Goal: Task Accomplishment & Management: Complete application form

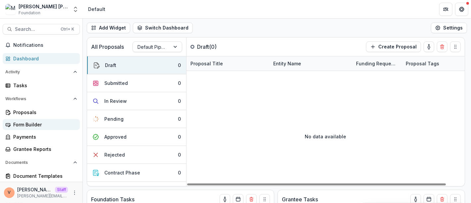
click at [24, 125] on div "Form Builder" at bounding box center [43, 124] width 61 height 7
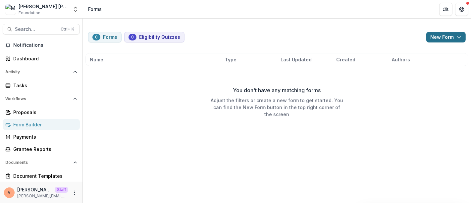
click at [460, 36] on polyline "button" at bounding box center [459, 37] width 4 height 2
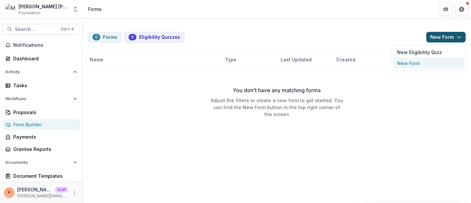
click at [420, 63] on button "New Form" at bounding box center [428, 63] width 71 height 11
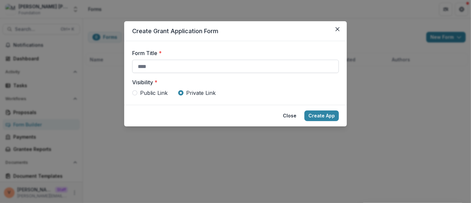
click at [162, 67] on input "Form Title *" at bounding box center [235, 66] width 207 height 13
paste input "**********"
click at [154, 90] on span "Public Link" at bounding box center [153, 93] width 27 height 8
type input "**********"
click at [322, 115] on button "Create App" at bounding box center [321, 115] width 34 height 11
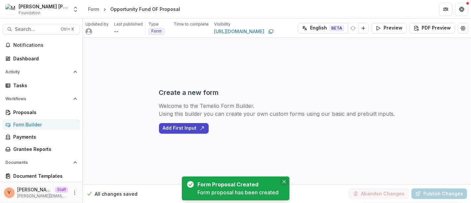
click at [285, 183] on icon "Close" at bounding box center [283, 181] width 3 height 3
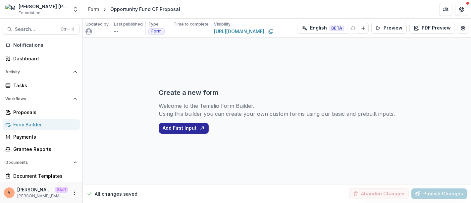
click at [190, 126] on button "Add First Input" at bounding box center [184, 128] width 50 height 11
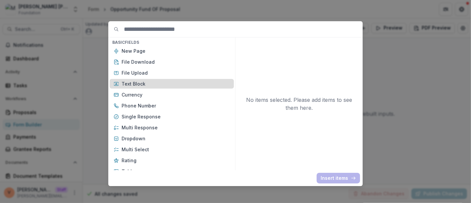
click at [128, 85] on p "Text Block" at bounding box center [175, 83] width 108 height 7
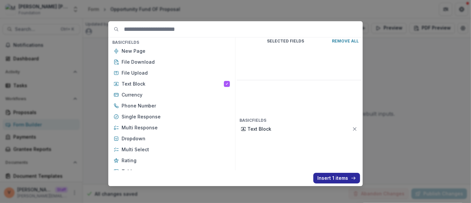
click at [332, 179] on button "Insert 1 items" at bounding box center [336, 177] width 47 height 11
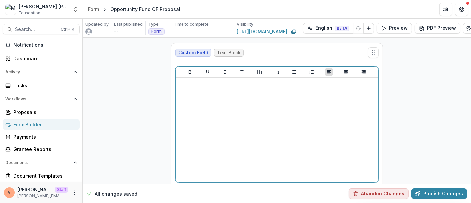
click at [267, 146] on div at bounding box center [276, 129] width 197 height 99
drag, startPoint x: 202, startPoint y: 80, endPoint x: 86, endPoint y: 84, distance: 116.2
click at [86, 84] on div "**********" at bounding box center [277, 124] width 388 height 173
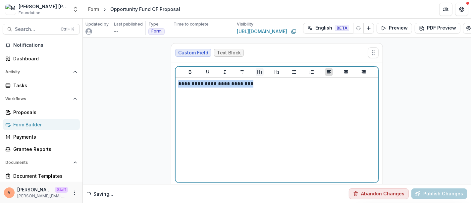
click at [258, 72] on icon "Heading 1" at bounding box center [259, 72] width 4 height 4
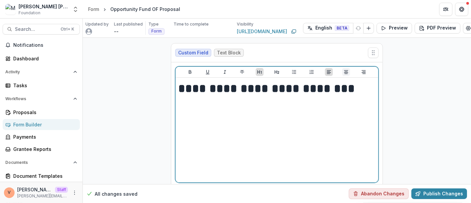
click at [342, 74] on button "Align Center" at bounding box center [346, 72] width 8 height 8
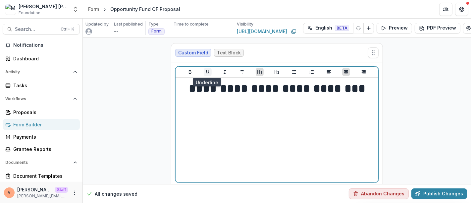
click at [206, 71] on icon "Underline" at bounding box center [207, 71] width 5 height 5
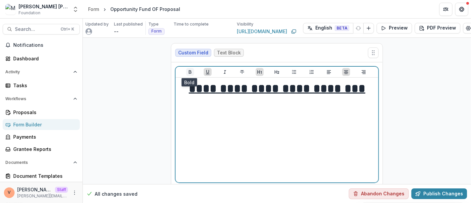
click at [189, 71] on icon "Bold" at bounding box center [190, 72] width 3 height 4
click at [366, 86] on h1 "**********" at bounding box center [277, 88] width 198 height 17
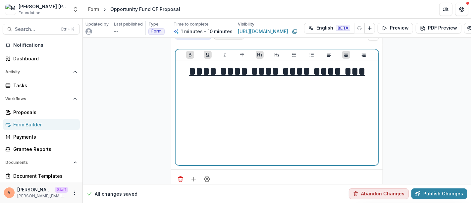
scroll to position [31, 0]
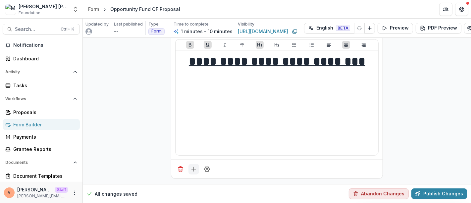
click at [192, 165] on icon "Add field" at bounding box center [193, 168] width 7 height 7
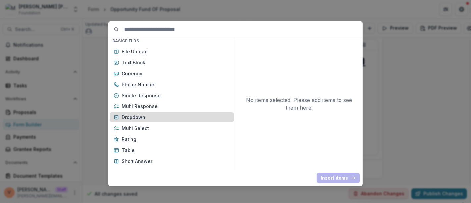
scroll to position [37, 0]
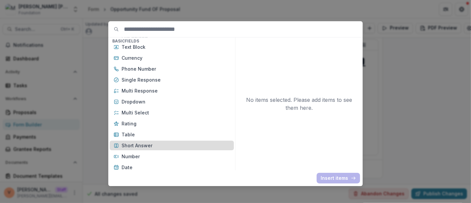
click at [146, 147] on p "Short Answer" at bounding box center [175, 145] width 108 height 7
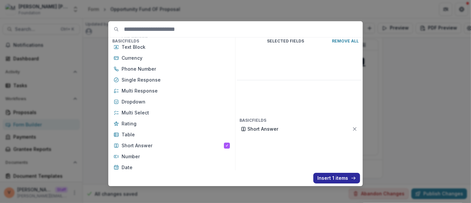
click at [324, 181] on button "Insert 1 items" at bounding box center [336, 177] width 47 height 11
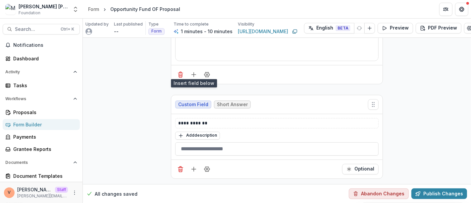
scroll to position [125, 0]
drag, startPoint x: 211, startPoint y: 117, endPoint x: 155, endPoint y: 116, distance: 56.3
click at [155, 116] on div "**********" at bounding box center [277, 49] width 388 height 267
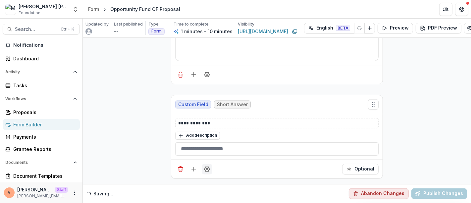
click at [207, 166] on icon "Field Settings" at bounding box center [207, 168] width 7 height 7
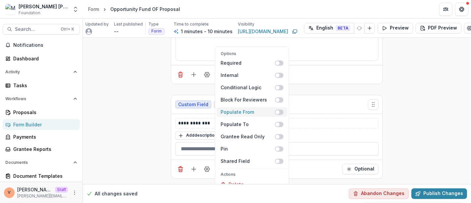
click at [282, 109] on span at bounding box center [279, 111] width 9 height 5
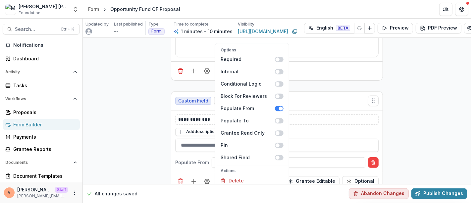
click at [425, 123] on div "**********" at bounding box center [277, 54] width 388 height 283
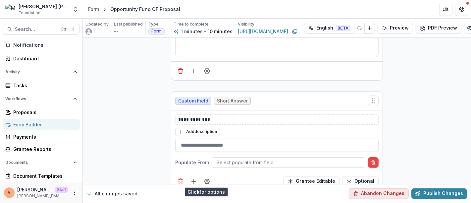
click at [244, 158] on div at bounding box center [288, 162] width 144 height 8
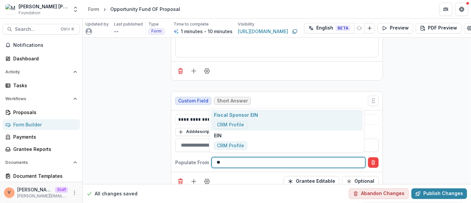
type input "***"
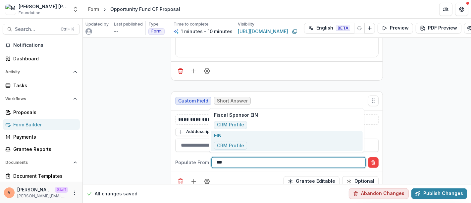
click at [248, 139] on div "EIN CRM Profile" at bounding box center [287, 140] width 152 height 21
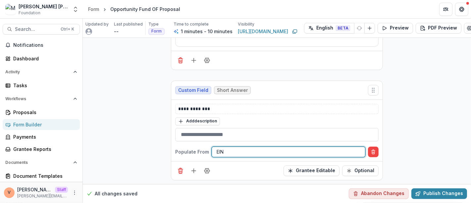
scroll to position [141, 0]
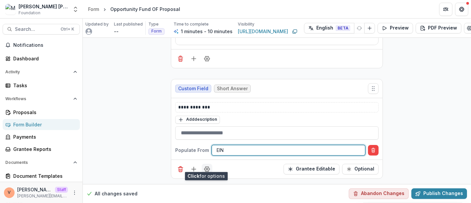
click at [206, 167] on button "Field Settings" at bounding box center [207, 169] width 11 height 11
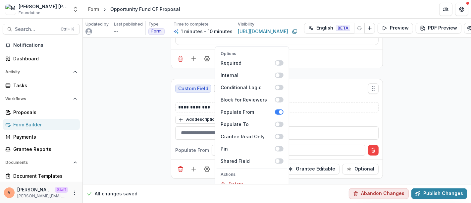
click at [430, 119] on div "**********" at bounding box center [277, 41] width 388 height 283
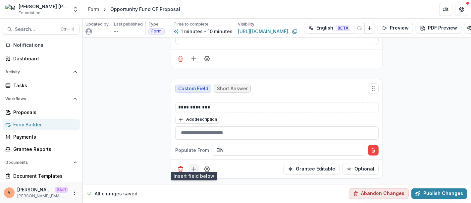
click at [190, 166] on icon "Add field" at bounding box center [193, 168] width 7 height 7
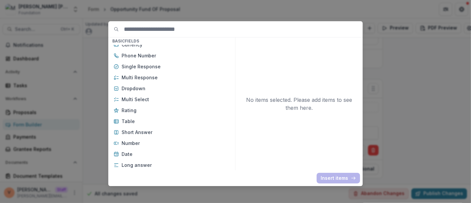
scroll to position [73, 0]
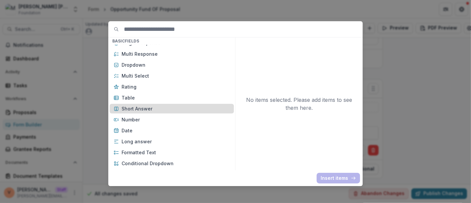
click at [149, 107] on p "Short Answer" at bounding box center [175, 108] width 108 height 7
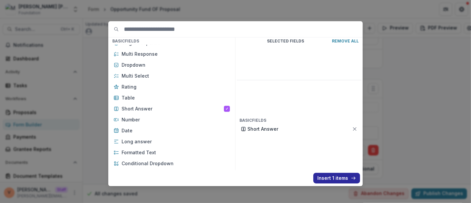
click at [330, 178] on button "Insert 1 items" at bounding box center [336, 177] width 47 height 11
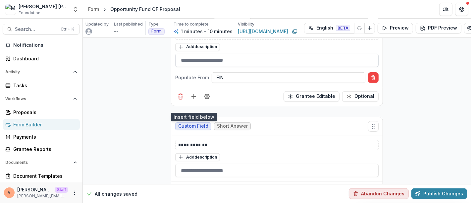
scroll to position [214, 0]
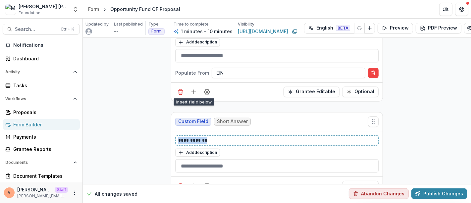
drag, startPoint x: 181, startPoint y: 136, endPoint x: 141, endPoint y: 136, distance: 39.7
click at [141, 136] on div "**********" at bounding box center [277, 11] width 388 height 377
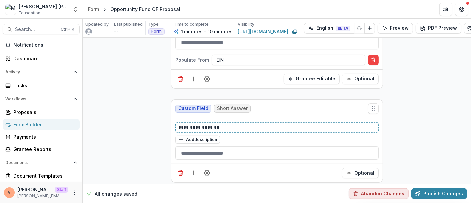
scroll to position [234, 0]
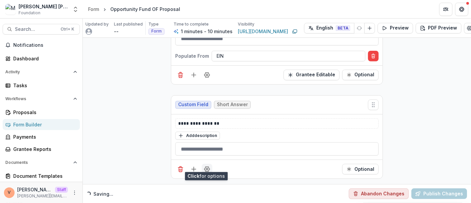
click at [206, 168] on circle "Field Settings" at bounding box center [207, 169] width 2 height 2
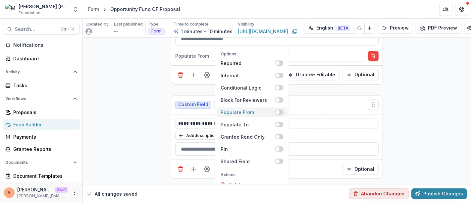
click at [280, 109] on span at bounding box center [279, 111] width 9 height 5
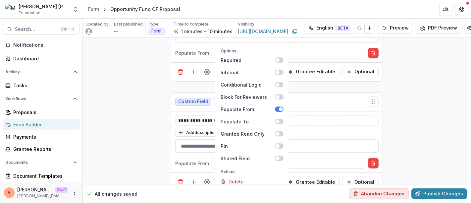
click at [404, 110] on div "**********" at bounding box center [277, -1] width 388 height 393
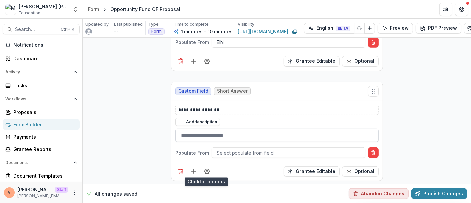
scroll to position [251, 0]
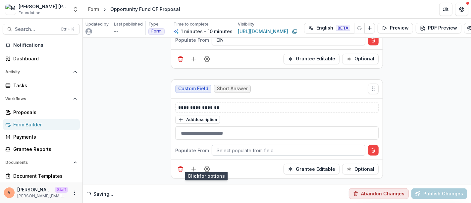
click at [260, 146] on div at bounding box center [288, 150] width 144 height 8
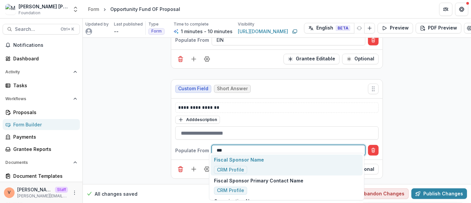
type input "****"
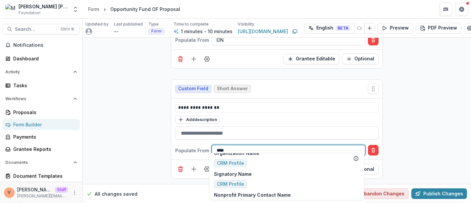
scroll to position [37, 0]
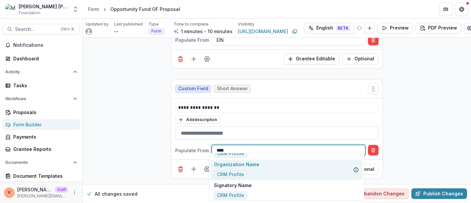
click at [267, 166] on div "Organization Name CRM Profile" at bounding box center [287, 169] width 152 height 21
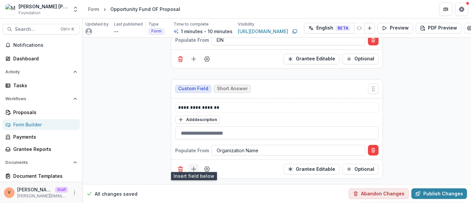
click at [190, 165] on icon "Add field" at bounding box center [193, 168] width 7 height 7
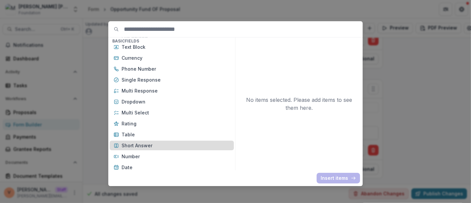
click at [148, 143] on p "Short Answer" at bounding box center [175, 145] width 108 height 7
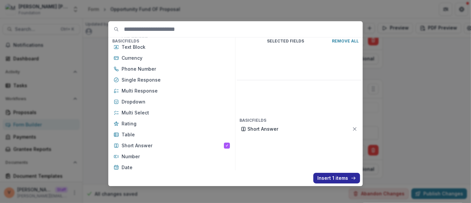
click at [337, 178] on button "Insert 1 items" at bounding box center [336, 177] width 47 height 11
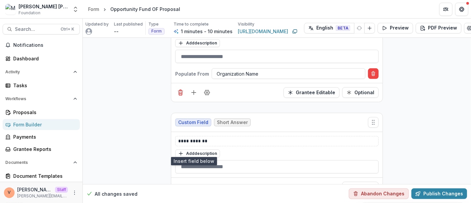
scroll to position [324, 0]
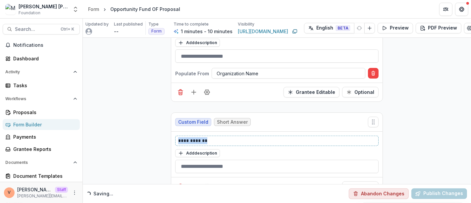
drag, startPoint x: 183, startPoint y: 137, endPoint x: 129, endPoint y: 137, distance: 54.6
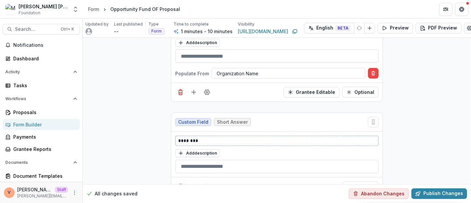
scroll to position [344, 0]
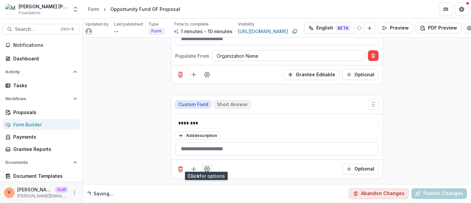
click at [206, 166] on icon "Field Settings" at bounding box center [206, 168] width 5 height 5
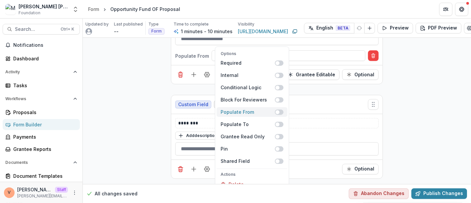
click at [282, 109] on span at bounding box center [279, 111] width 9 height 5
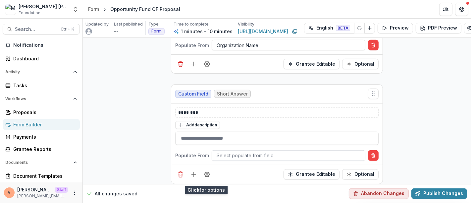
scroll to position [360, 0]
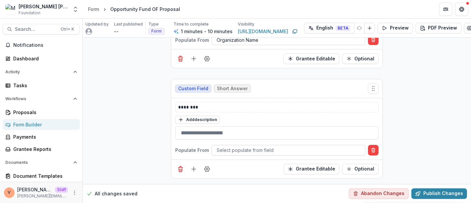
click at [253, 146] on div at bounding box center [288, 150] width 144 height 8
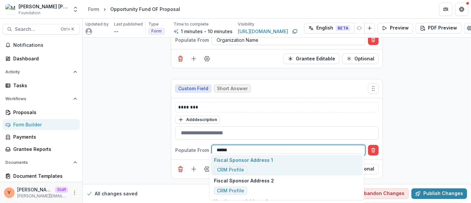
type input "*******"
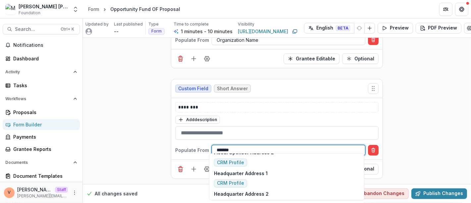
scroll to position [37, 0]
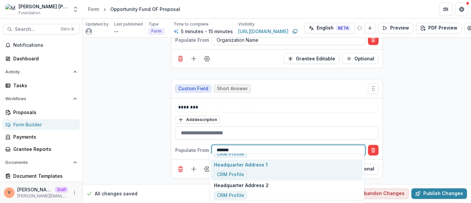
click at [290, 163] on div "Headquarter Address 1 CRM Profile" at bounding box center [287, 169] width 152 height 21
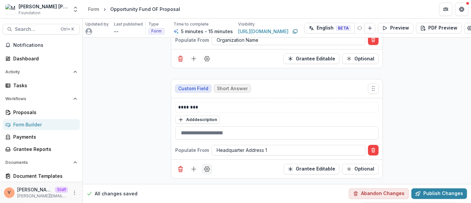
click at [207, 167] on button "Field Settings" at bounding box center [207, 169] width 11 height 11
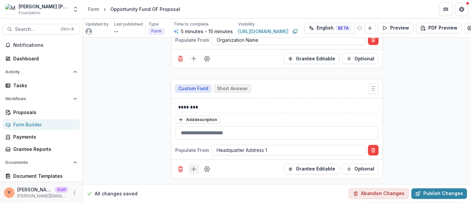
click at [193, 165] on icon "Add field" at bounding box center [193, 168] width 7 height 7
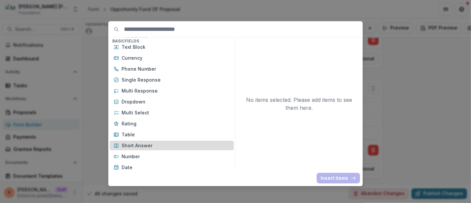
click at [149, 144] on p "Short Answer" at bounding box center [175, 145] width 108 height 7
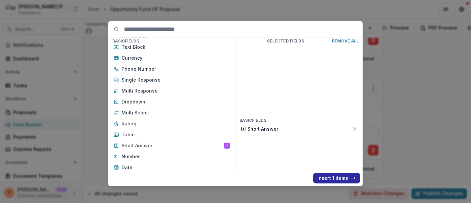
click at [337, 175] on button "Insert 1 items" at bounding box center [336, 177] width 47 height 11
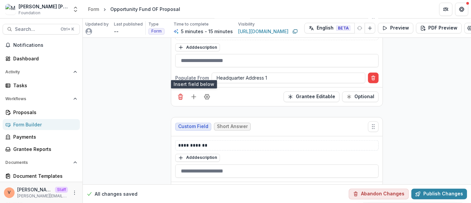
scroll to position [453, 0]
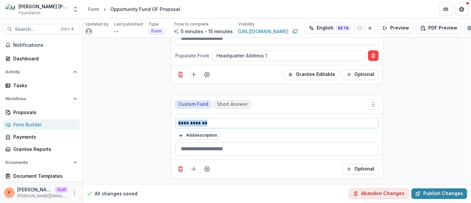
drag, startPoint x: 211, startPoint y: 120, endPoint x: 139, endPoint y: 117, distance: 71.9
click at [207, 166] on icon "Field Settings" at bounding box center [206, 168] width 5 height 5
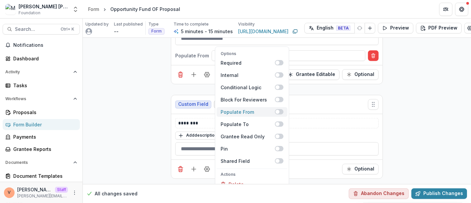
click at [280, 109] on span at bounding box center [279, 111] width 9 height 5
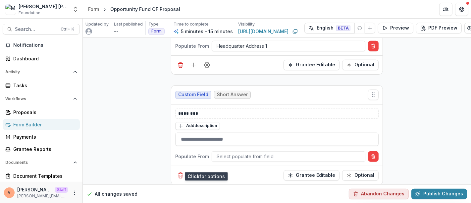
scroll to position [469, 0]
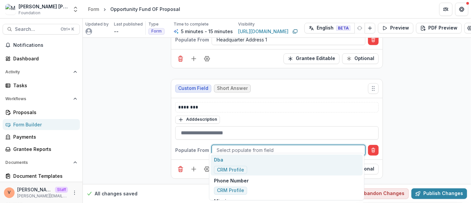
click at [247, 146] on div at bounding box center [288, 150] width 144 height 8
type input "*******"
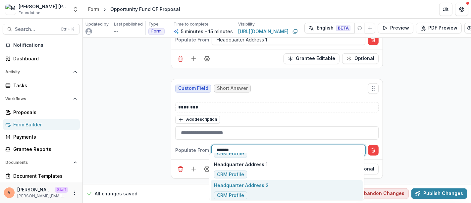
click at [278, 190] on div "Headquarter Address 2 CRM Profile" at bounding box center [287, 190] width 152 height 21
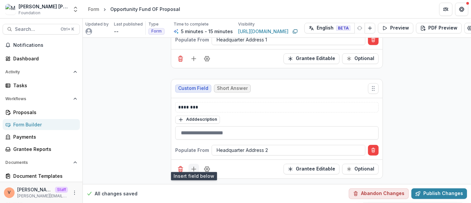
click at [194, 165] on icon "Add field" at bounding box center [193, 168] width 7 height 7
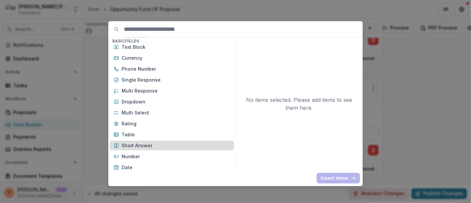
click at [158, 148] on p "Short Answer" at bounding box center [175, 145] width 108 height 7
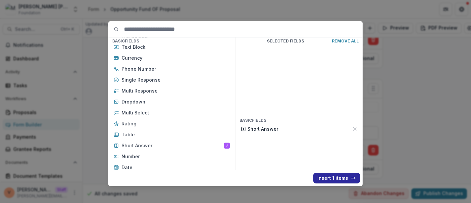
click at [325, 176] on button "Insert 1 items" at bounding box center [336, 177] width 47 height 11
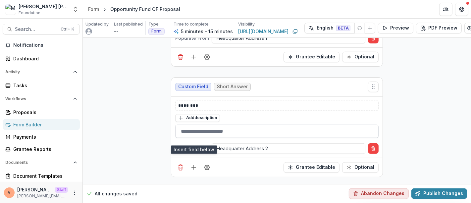
scroll to position [543, 0]
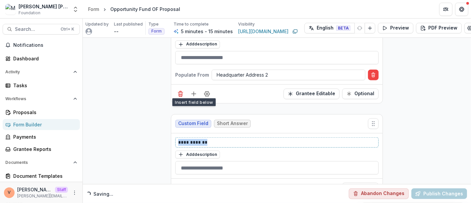
drag, startPoint x: 211, startPoint y: 141, endPoint x: 145, endPoint y: 136, distance: 67.0
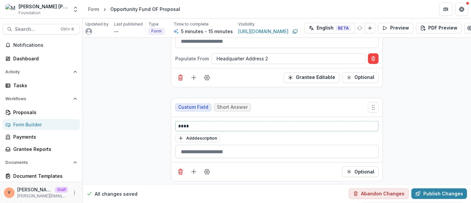
scroll to position [563, 0]
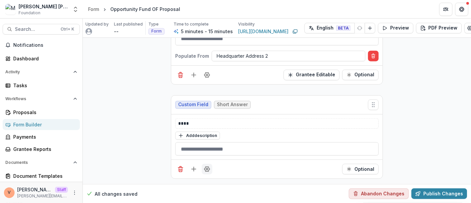
click at [204, 165] on icon "Field Settings" at bounding box center [207, 168] width 7 height 7
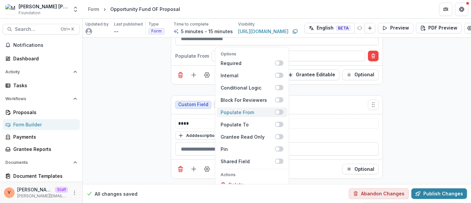
click at [282, 109] on span at bounding box center [279, 111] width 9 height 5
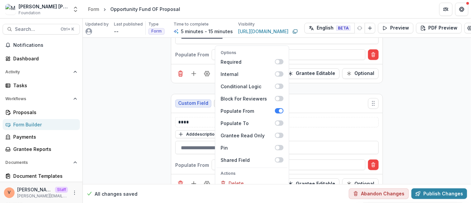
scroll to position [579, 0]
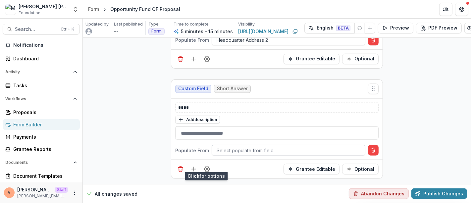
click at [243, 146] on div at bounding box center [288, 150] width 144 height 8
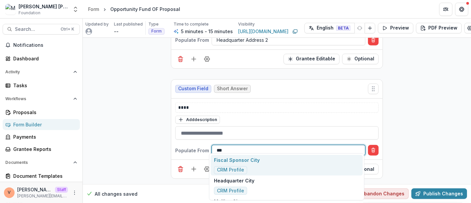
type input "****"
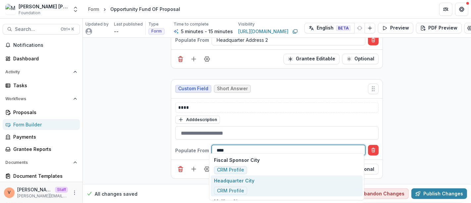
click at [246, 183] on p "Headquarter City" at bounding box center [234, 180] width 40 height 7
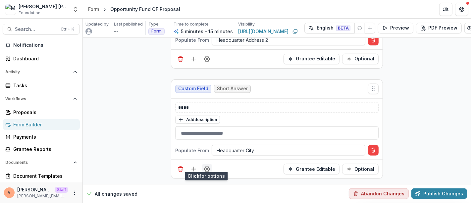
click at [207, 166] on icon "Field Settings" at bounding box center [206, 168] width 5 height 5
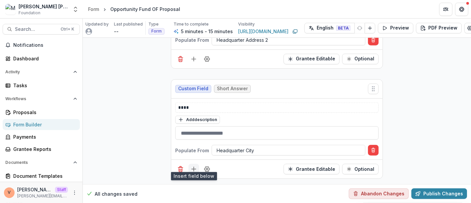
click at [194, 165] on icon "Add field" at bounding box center [193, 168] width 7 height 7
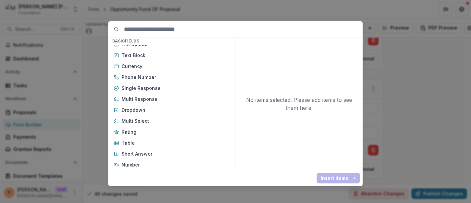
scroll to position [37, 0]
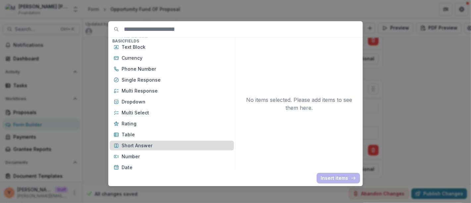
click at [140, 148] on p "Short Answer" at bounding box center [175, 145] width 108 height 7
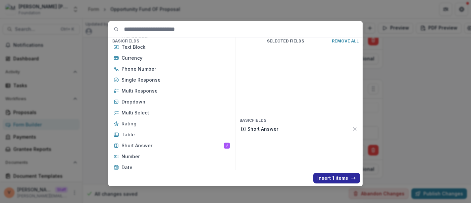
click at [339, 177] on button "Insert 1 items" at bounding box center [336, 177] width 47 height 11
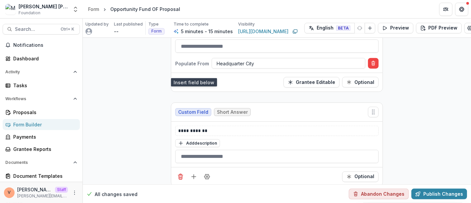
scroll to position [672, 0]
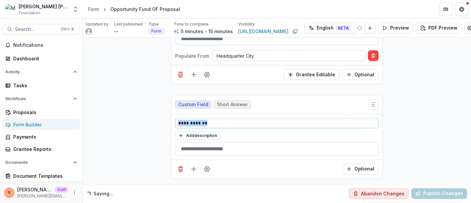
drag, startPoint x: 192, startPoint y: 117, endPoint x: 126, endPoint y: 117, distance: 65.5
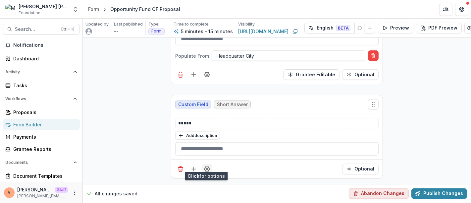
click at [207, 167] on button "Field Settings" at bounding box center [207, 169] width 11 height 11
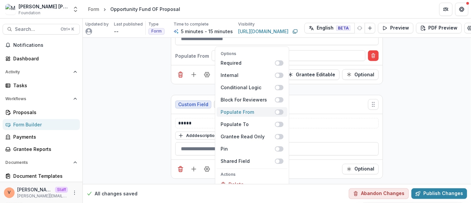
click at [279, 109] on span at bounding box center [279, 111] width 9 height 5
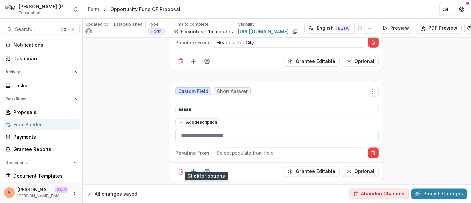
scroll to position [688, 0]
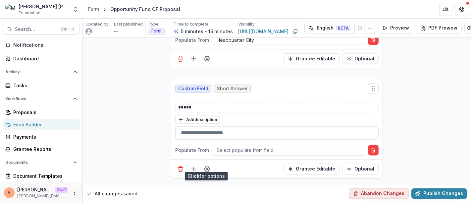
click at [249, 146] on div at bounding box center [288, 150] width 144 height 8
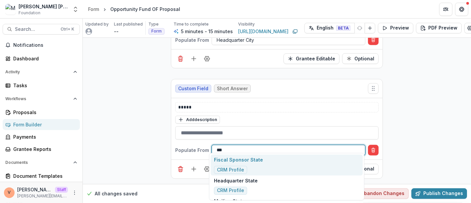
type input "****"
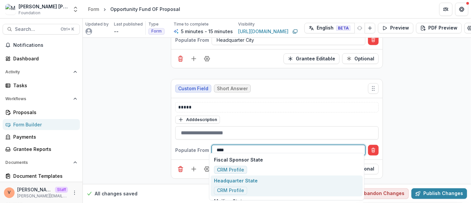
click at [241, 182] on p "Headquarter State" at bounding box center [236, 180] width 44 height 7
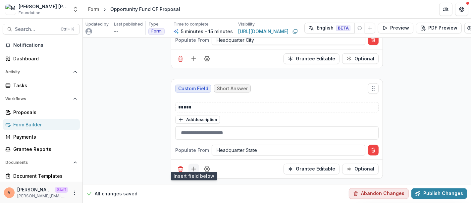
click at [192, 169] on line "Add field" at bounding box center [194, 169] width 4 height 0
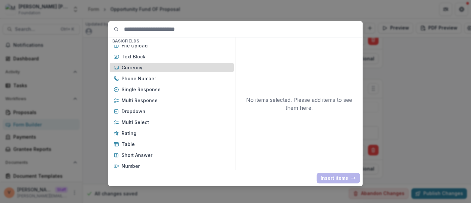
scroll to position [37, 0]
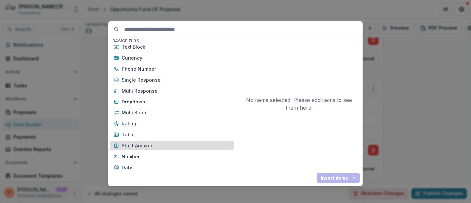
click at [154, 144] on p "Short Answer" at bounding box center [175, 145] width 108 height 7
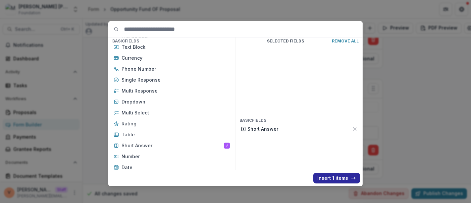
click at [328, 178] on button "Insert 1 items" at bounding box center [336, 177] width 47 height 11
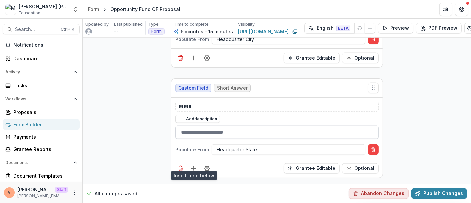
scroll to position [782, 0]
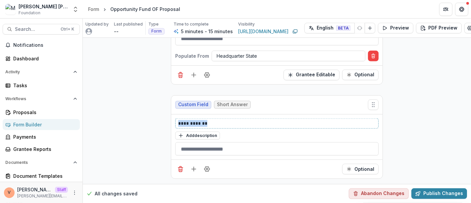
drag, startPoint x: 203, startPoint y: 116, endPoint x: 138, endPoint y: 115, distance: 64.9
click at [206, 165] on icon "Field Settings" at bounding box center [207, 168] width 7 height 7
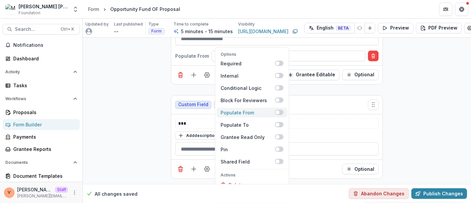
click at [279, 110] on span at bounding box center [279, 112] width 9 height 5
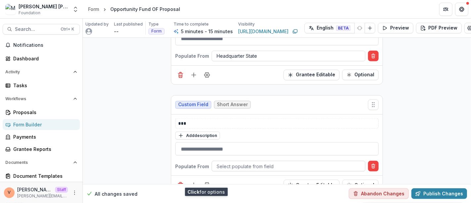
click at [238, 162] on div at bounding box center [288, 166] width 144 height 8
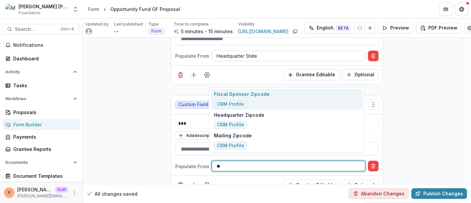
type input "***"
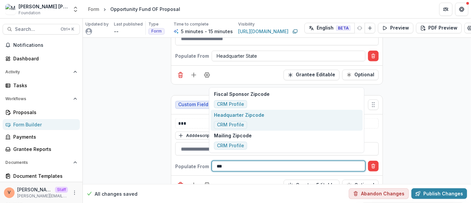
click at [249, 119] on div "Headquarter Zipcode CRM Profile" at bounding box center [239, 120] width 50 height 18
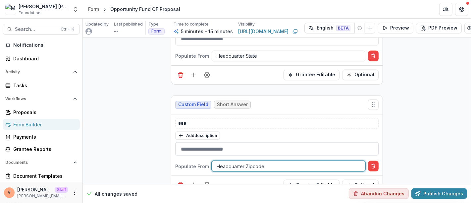
scroll to position [798, 0]
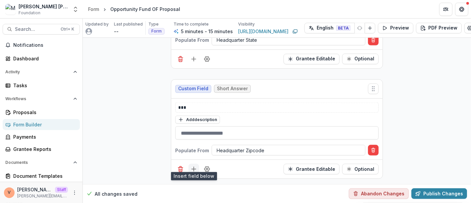
click at [193, 165] on icon "Add field" at bounding box center [193, 168] width 7 height 7
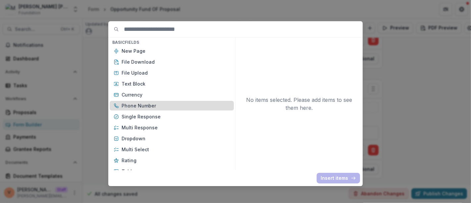
scroll to position [37, 0]
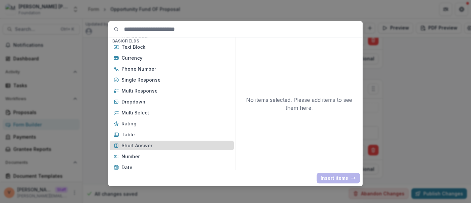
click at [151, 145] on p "Short Answer" at bounding box center [175, 145] width 108 height 7
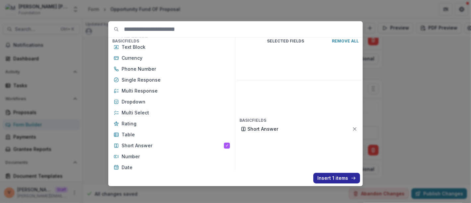
click at [329, 178] on button "Insert 1 items" at bounding box center [336, 177] width 47 height 11
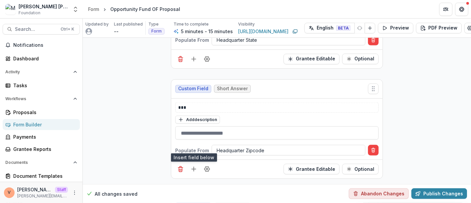
scroll to position [891, 0]
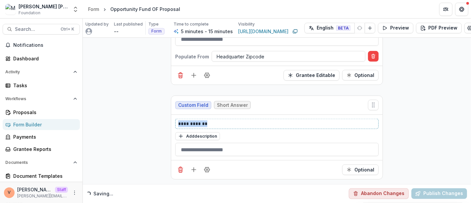
drag, startPoint x: 214, startPoint y: 117, endPoint x: 120, endPoint y: 119, distance: 94.0
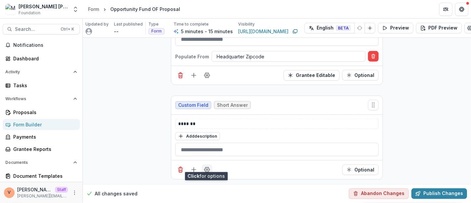
click at [205, 166] on icon "Field Settings" at bounding box center [207, 169] width 7 height 7
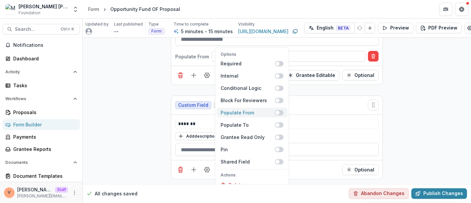
click at [279, 110] on span at bounding box center [279, 112] width 9 height 5
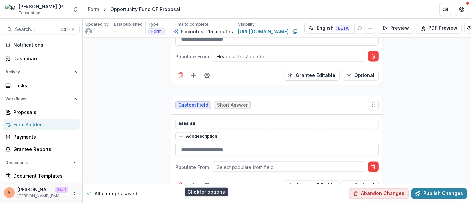
click at [267, 163] on div at bounding box center [288, 167] width 144 height 8
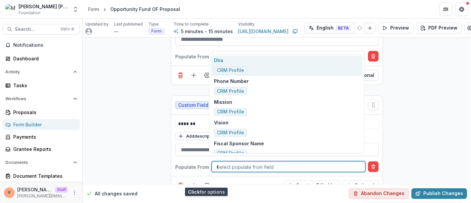
type input "**"
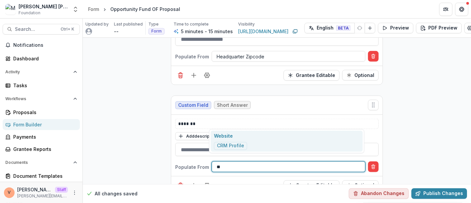
click at [256, 137] on div "Website CRM Profile" at bounding box center [287, 140] width 152 height 21
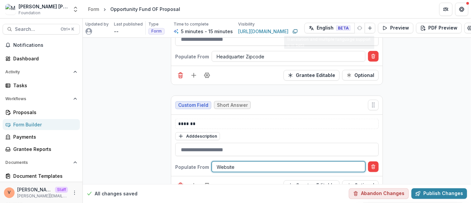
scroll to position [907, 0]
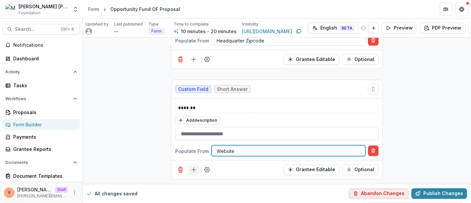
click at [194, 166] on icon "Add field" at bounding box center [193, 169] width 7 height 7
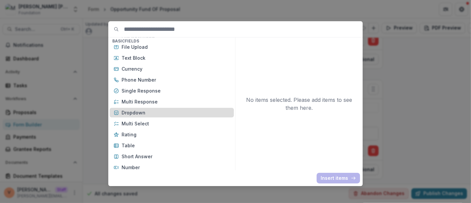
scroll to position [37, 0]
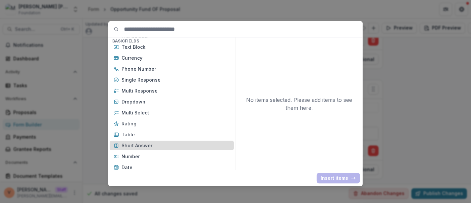
click at [154, 145] on p "Short Answer" at bounding box center [175, 145] width 108 height 7
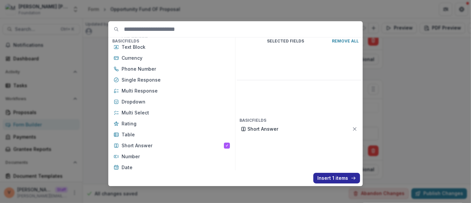
click at [334, 179] on button "Insert 1 items" at bounding box center [336, 177] width 47 height 11
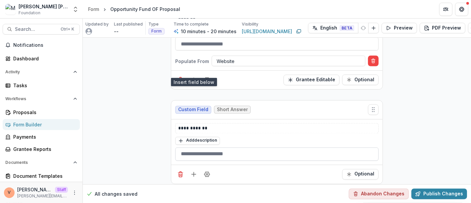
scroll to position [1001, 0]
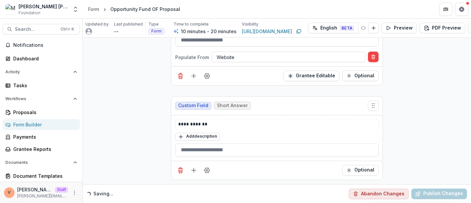
drag, startPoint x: 227, startPoint y: 114, endPoint x: 105, endPoint y: 117, distance: 121.8
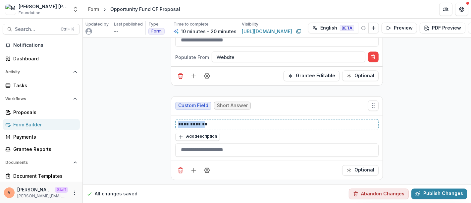
drag, startPoint x: 138, startPoint y: 117, endPoint x: 122, endPoint y: 118, distance: 15.6
paste div
click at [216, 121] on p "**********" at bounding box center [277, 124] width 198 height 7
click at [194, 167] on icon "Add field" at bounding box center [193, 170] width 7 height 7
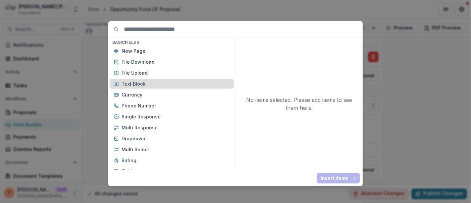
click at [150, 83] on p "Text Block" at bounding box center [175, 83] width 108 height 7
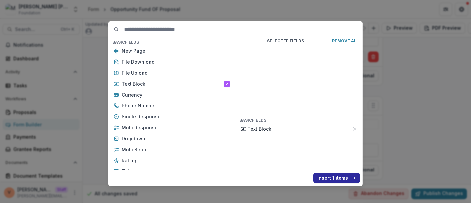
click at [339, 179] on button "Insert 1 items" at bounding box center [336, 177] width 47 height 11
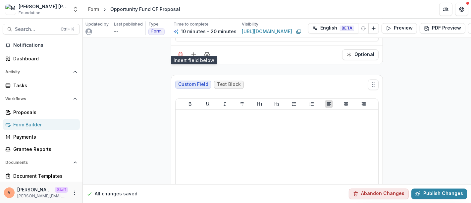
scroll to position [1148, 0]
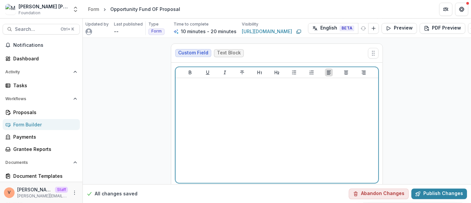
click at [206, 100] on div at bounding box center [276, 129] width 197 height 99
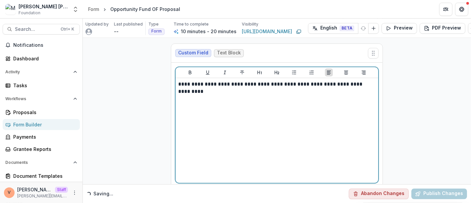
click at [371, 80] on p "**********" at bounding box center [277, 83] width 198 height 7
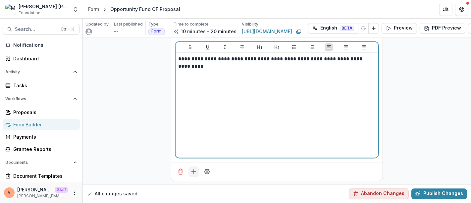
scroll to position [1173, 0]
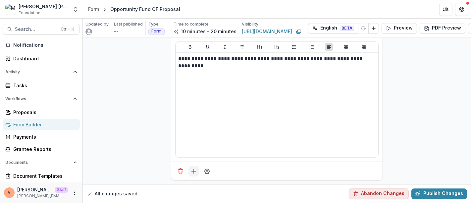
click at [193, 167] on icon "Add field" at bounding box center [193, 170] width 7 height 7
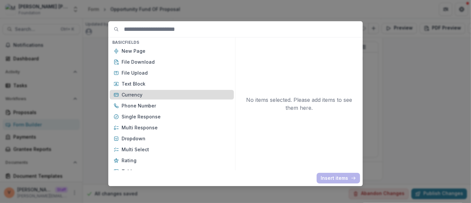
scroll to position [37, 0]
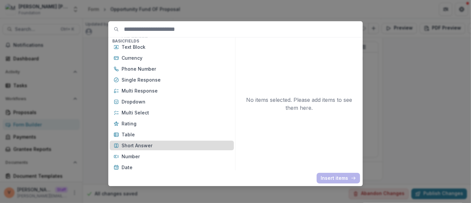
click at [144, 145] on p "Short Answer" at bounding box center [175, 145] width 108 height 7
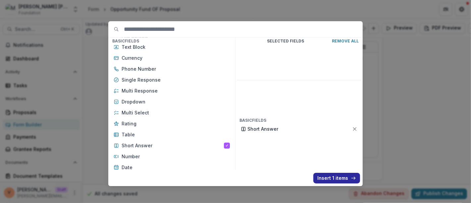
click at [334, 176] on button "Insert 1 items" at bounding box center [336, 177] width 47 height 11
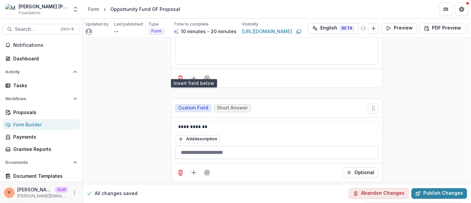
scroll to position [1267, 0]
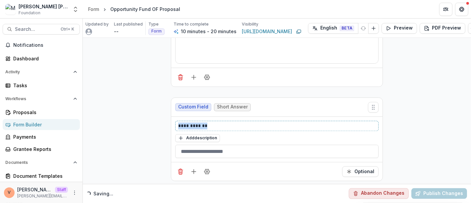
drag, startPoint x: 176, startPoint y: 117, endPoint x: 140, endPoint y: 117, distance: 36.1
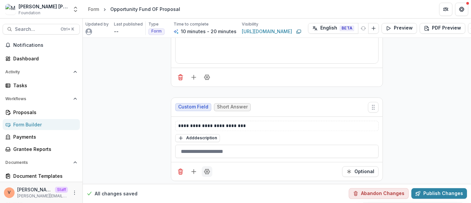
click at [206, 169] on icon "Field Settings" at bounding box center [206, 171] width 5 height 5
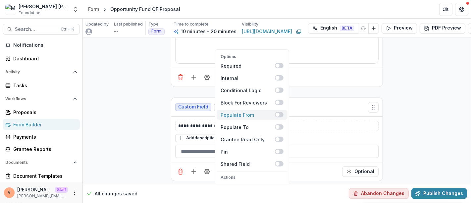
click at [281, 112] on span at bounding box center [279, 114] width 9 height 5
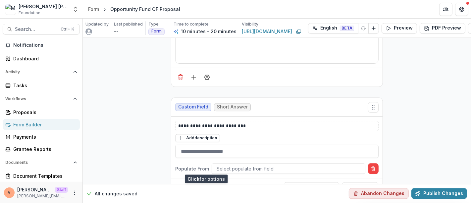
scroll to position [1283, 0]
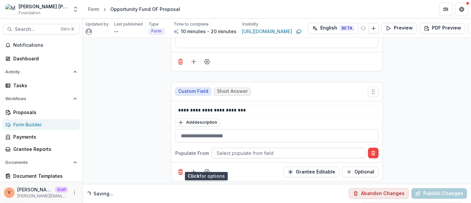
click at [260, 149] on div at bounding box center [288, 153] width 144 height 8
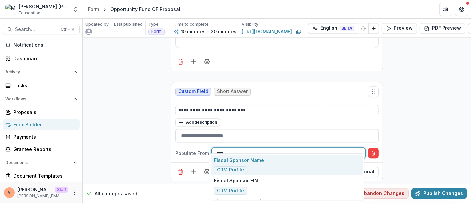
type input "*****"
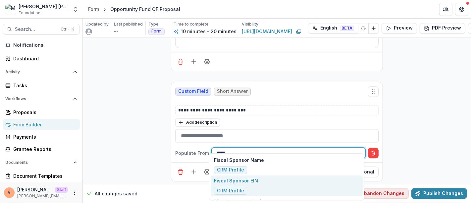
click at [265, 182] on div "Fiscal Sponsor EIN CRM Profile" at bounding box center [287, 185] width 152 height 21
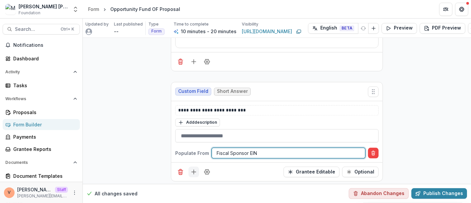
click at [195, 171] on line "Add field" at bounding box center [194, 171] width 4 height 0
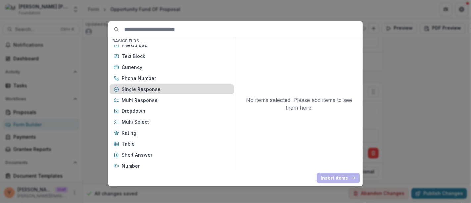
scroll to position [37, 0]
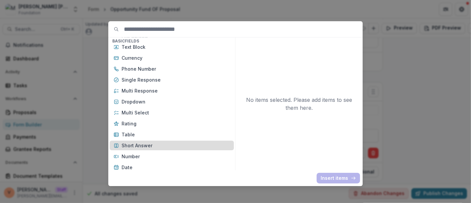
click at [154, 148] on p "Short Answer" at bounding box center [175, 145] width 108 height 7
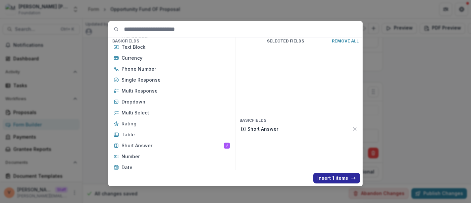
click at [334, 180] on button "Insert 1 items" at bounding box center [336, 177] width 47 height 11
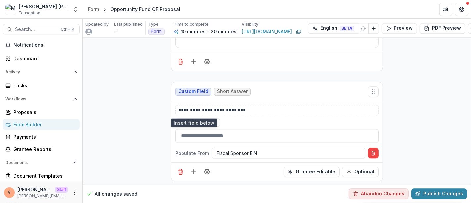
scroll to position [1376, 0]
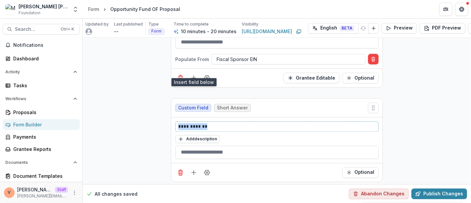
drag, startPoint x: 228, startPoint y: 118, endPoint x: 166, endPoint y: 116, distance: 62.6
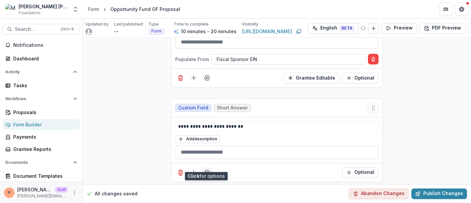
click at [206, 170] on icon "Field Settings" at bounding box center [206, 172] width 5 height 5
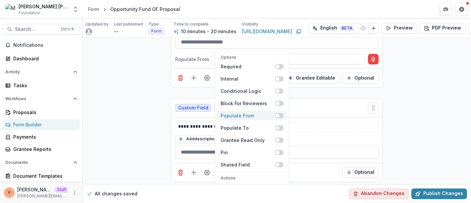
click at [282, 113] on span at bounding box center [279, 115] width 9 height 5
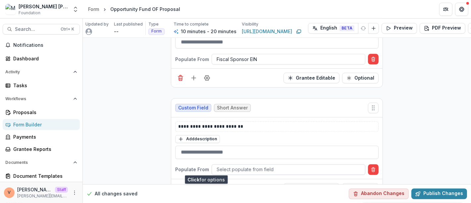
scroll to position [1392, 0]
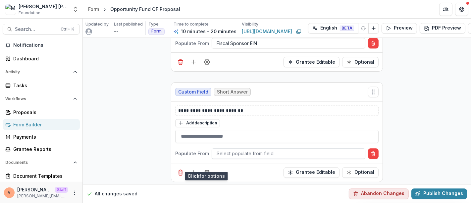
click at [237, 149] on div at bounding box center [288, 153] width 144 height 8
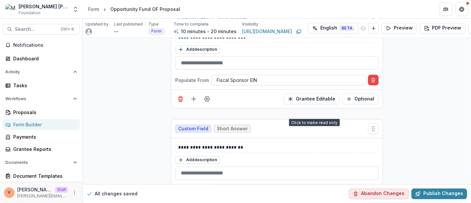
scroll to position [1319, 0]
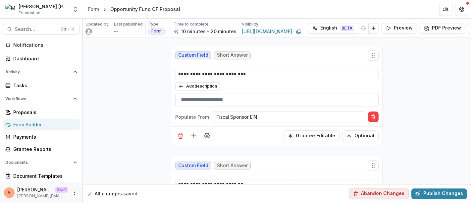
type input "******"
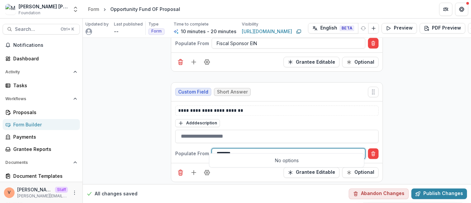
scroll to position [0, 0]
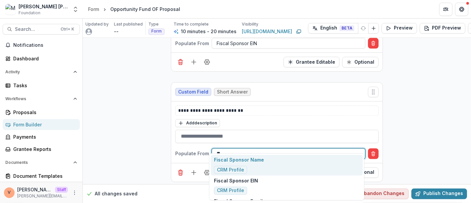
type input "*"
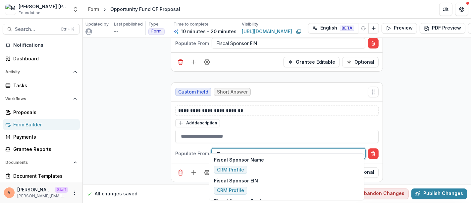
type input "*"
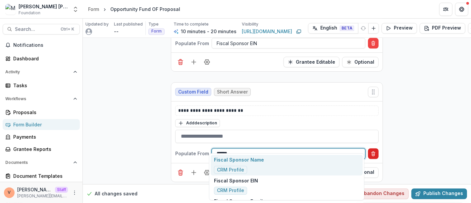
type input "******"
click at [372, 151] on icon "Delete condition" at bounding box center [372, 153] width 5 height 5
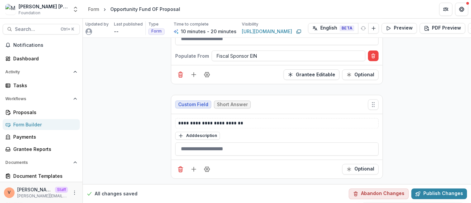
scroll to position [1376, 0]
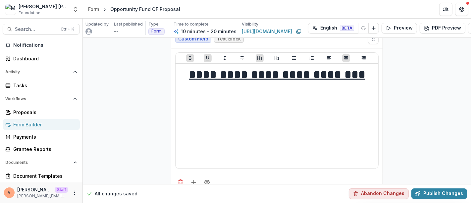
scroll to position [0, 0]
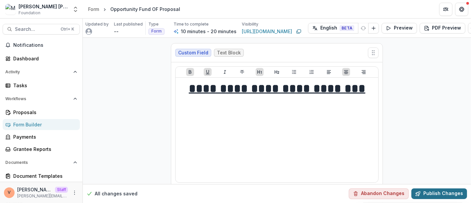
click at [441, 188] on button "Publish Changes" at bounding box center [439, 193] width 56 height 11
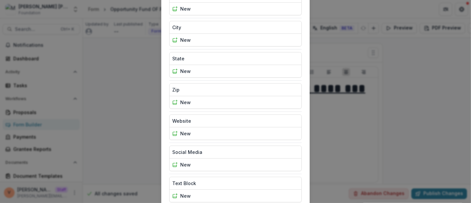
scroll to position [291, 0]
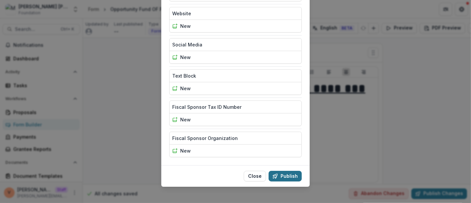
click at [282, 170] on button "Publish" at bounding box center [284, 175] width 33 height 11
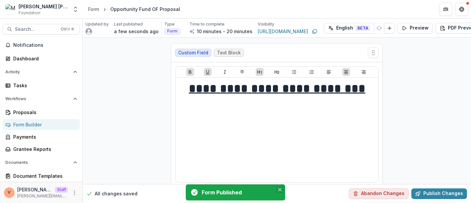
click at [281, 189] on icon "Close" at bounding box center [279, 189] width 3 height 3
